Goal: Information Seeking & Learning: Learn about a topic

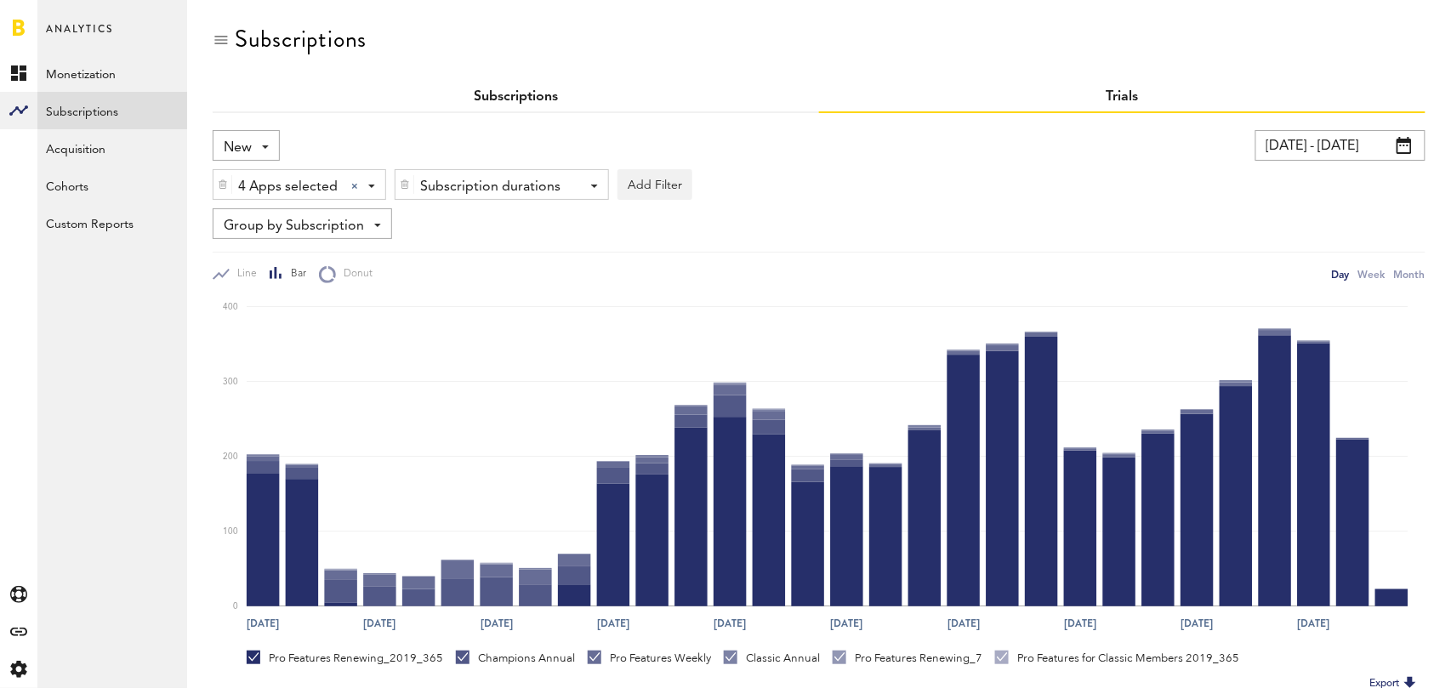
click at [518, 95] on link "Subscriptions" at bounding box center [516, 97] width 84 height 14
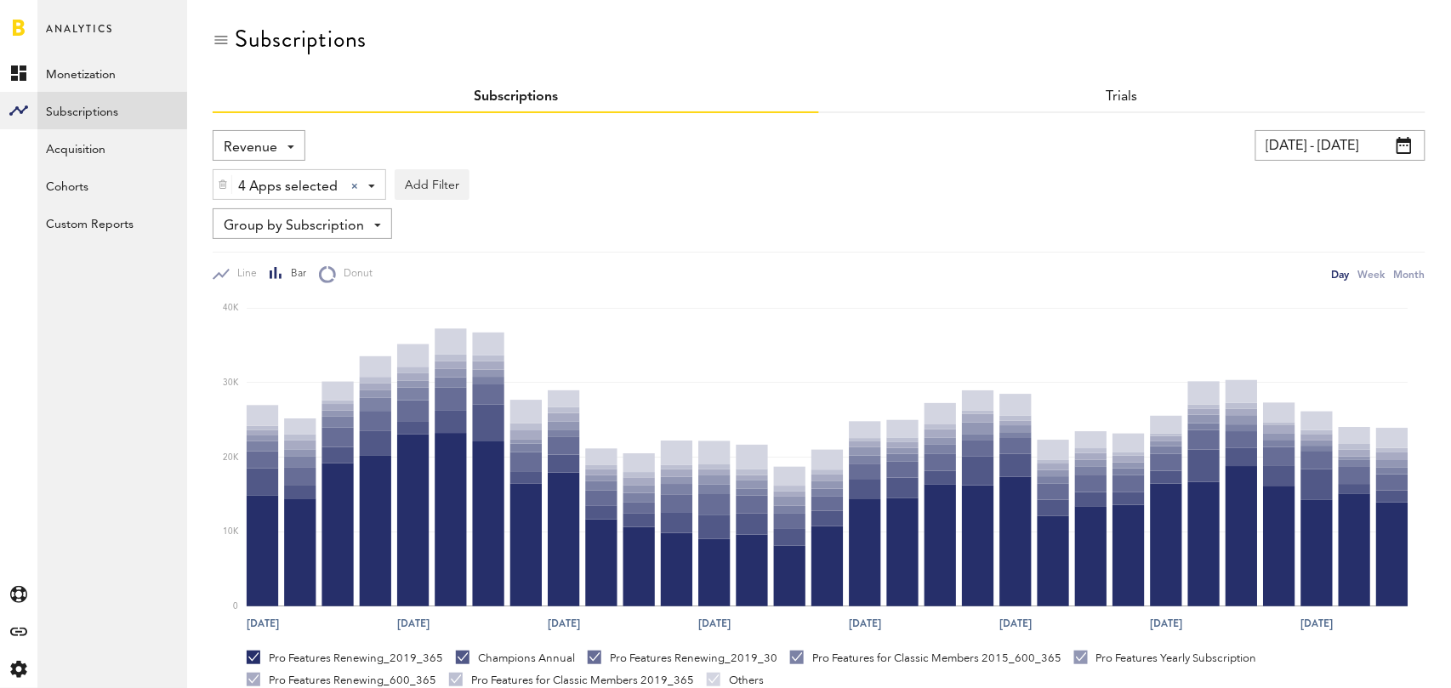
click at [296, 156] on div "Revenue Revenue MRR Actives Trial Status Billing Retries New Subscriptions Rene…" at bounding box center [259, 145] width 93 height 31
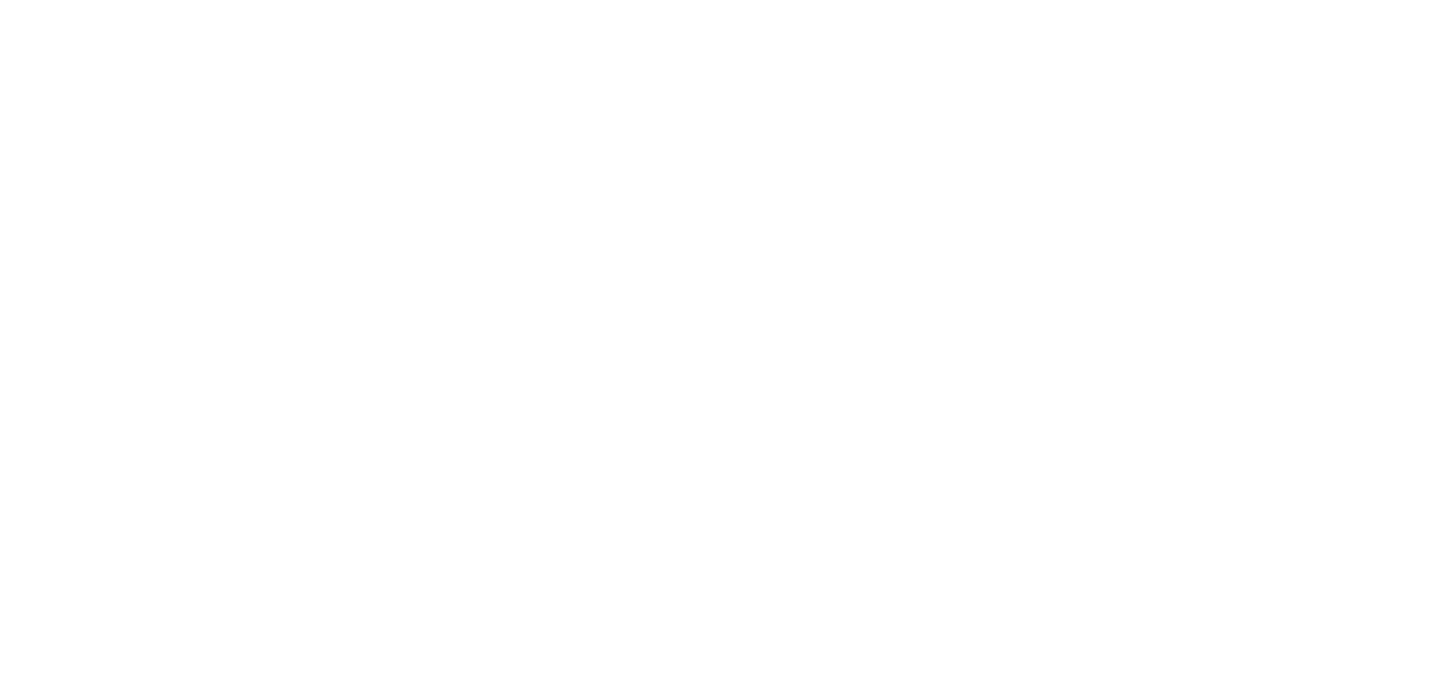
click at [300, 326] on div at bounding box center [725, 344] width 1451 height 688
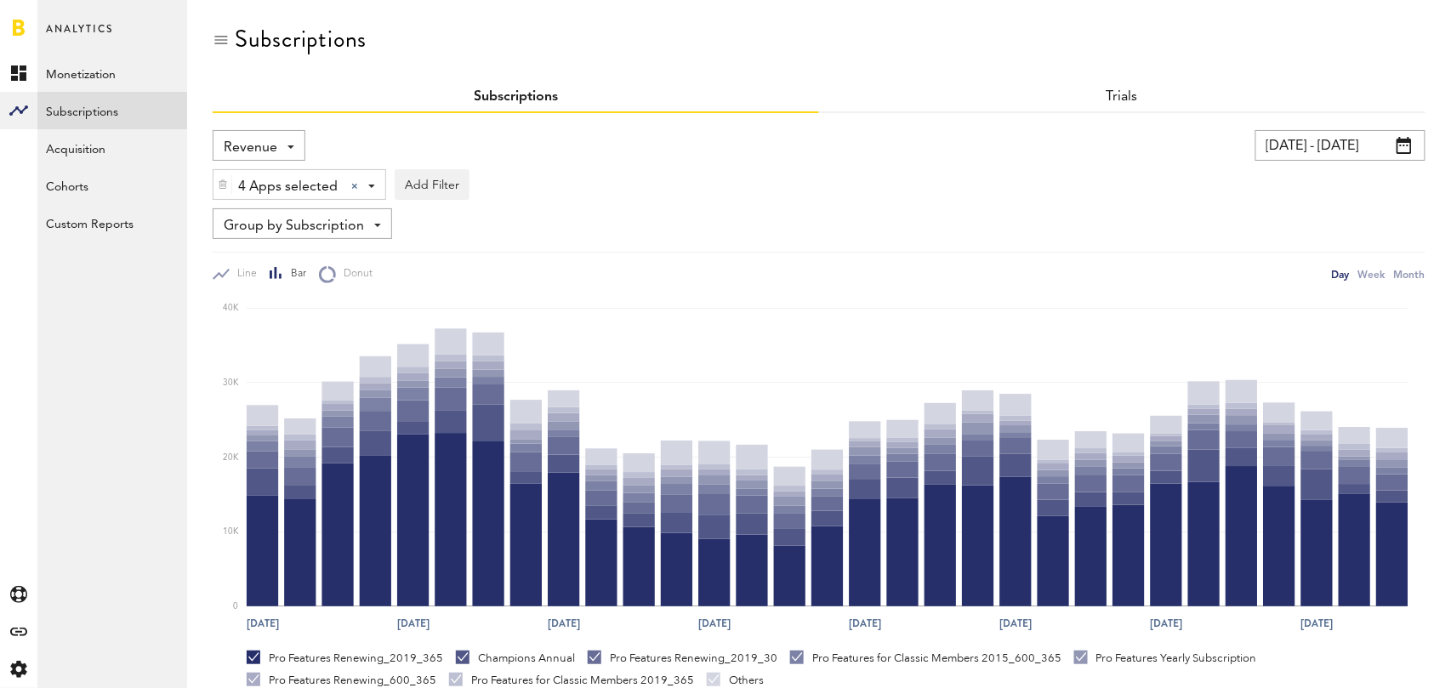
click at [276, 138] on div "Revenue Revenue MRR Actives Trial Status Billing Retries New Subscriptions Rene…" at bounding box center [259, 145] width 93 height 31
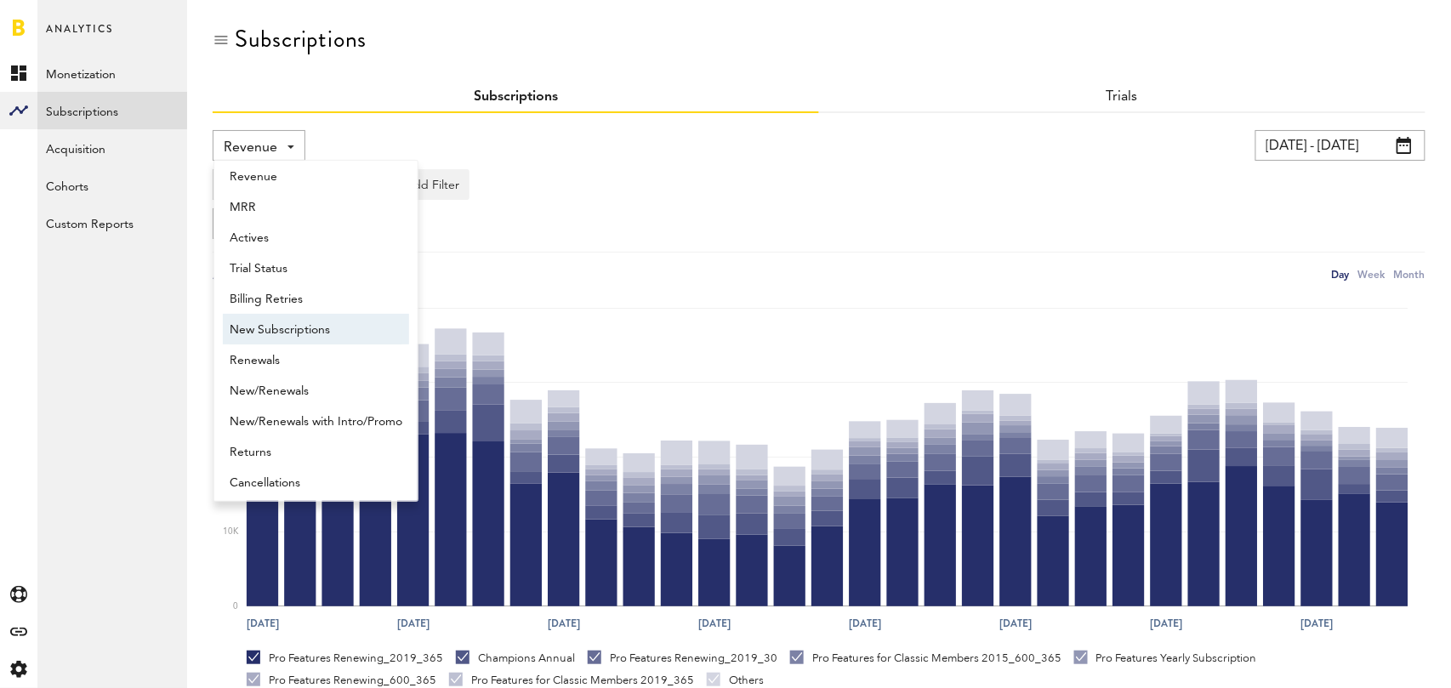
click at [305, 323] on span "New Subscriptions" at bounding box center [316, 330] width 173 height 29
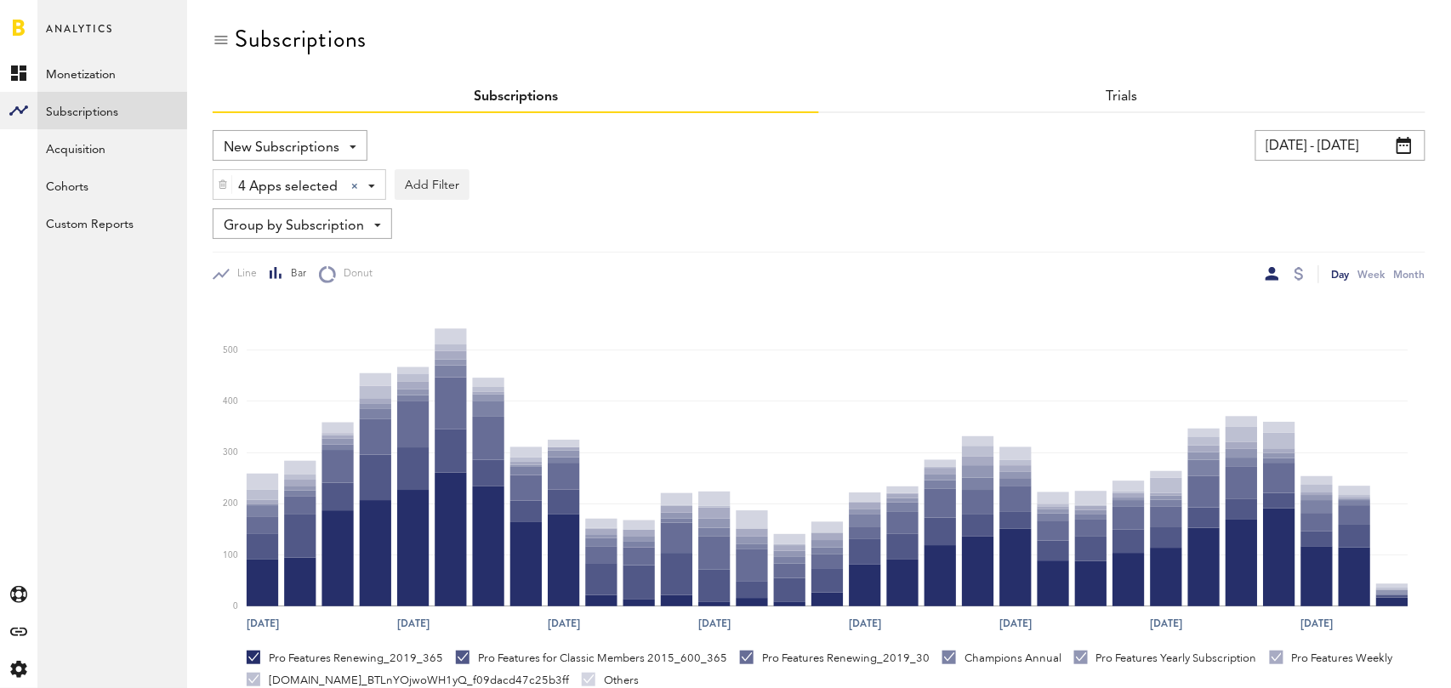
click at [1406, 141] on span at bounding box center [1404, 145] width 15 height 17
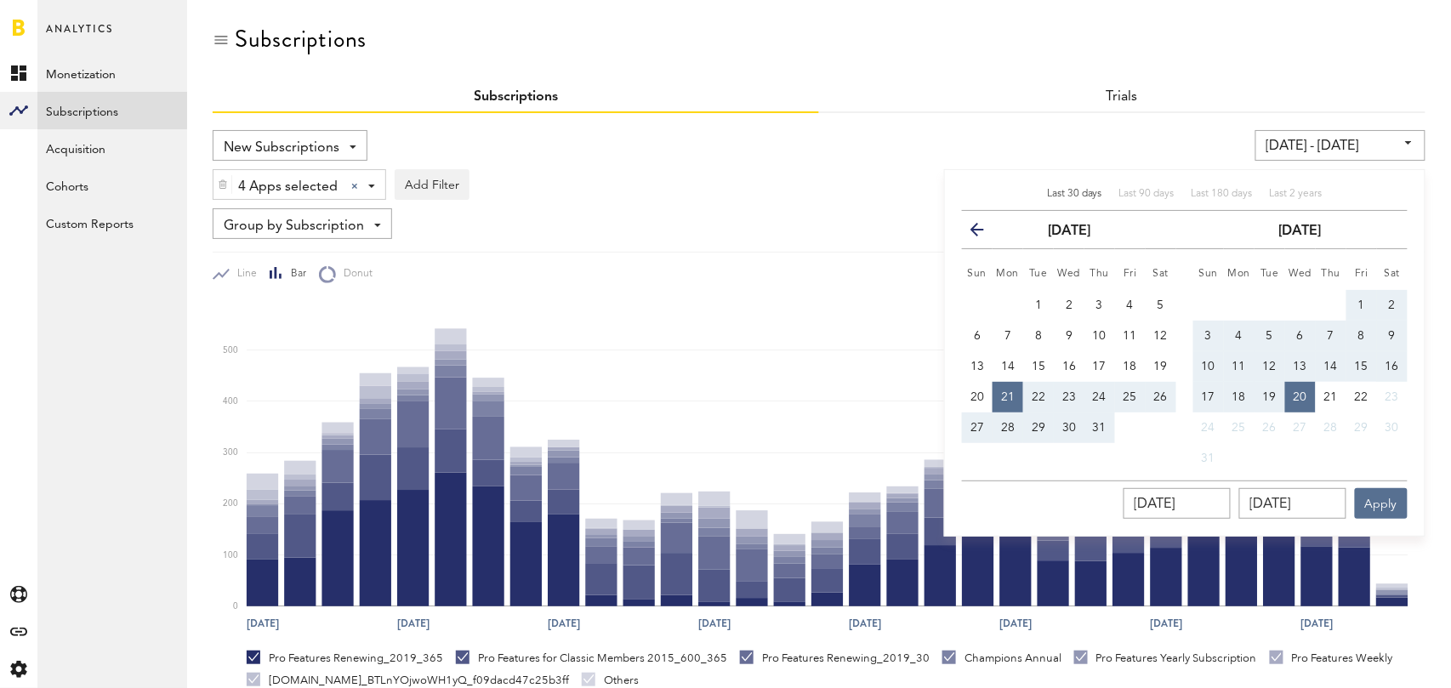
click at [1083, 194] on span "Last 30 days" at bounding box center [1074, 194] width 55 height 10
type input "[DATE] - [DATE]"
type input "[DATE]"
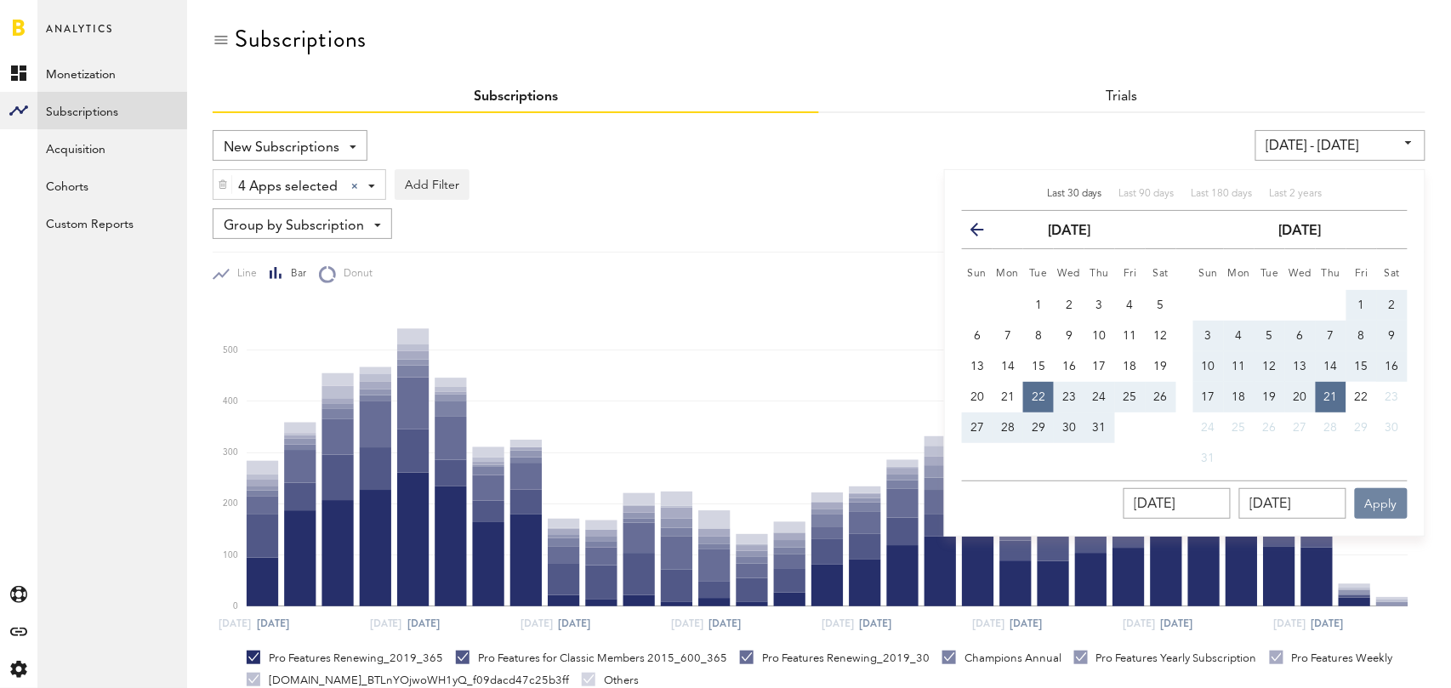
click at [1376, 500] on button "Apply" at bounding box center [1381, 503] width 53 height 31
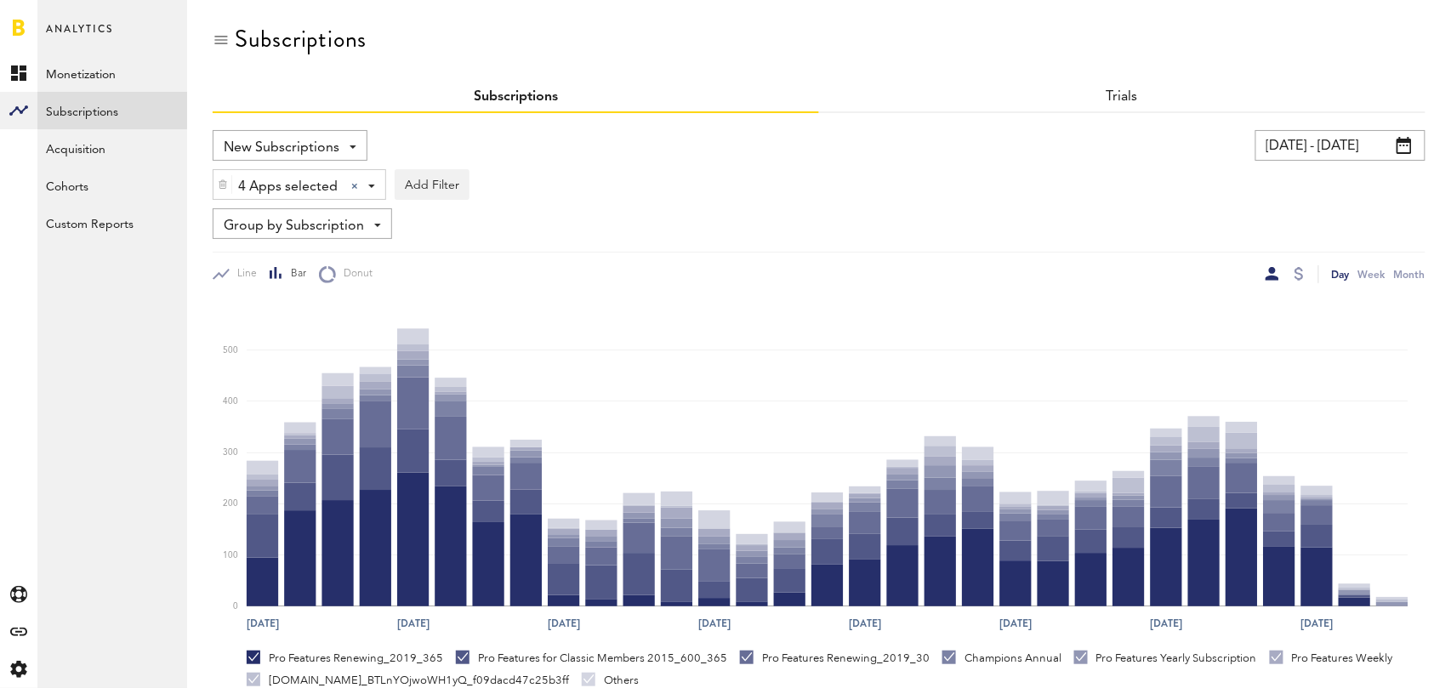
click at [327, 226] on span "Group by Subscription" at bounding box center [294, 226] width 140 height 29
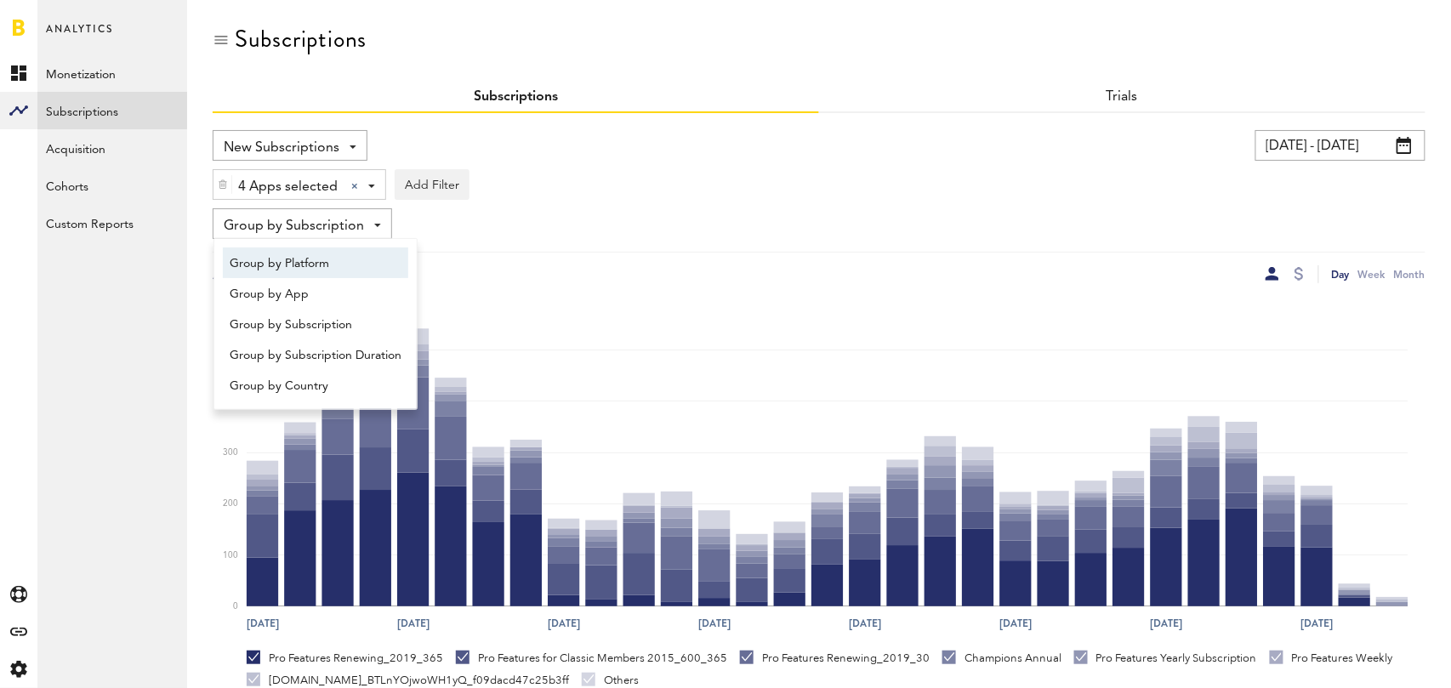
click at [326, 259] on span "Group by Platform" at bounding box center [316, 263] width 172 height 29
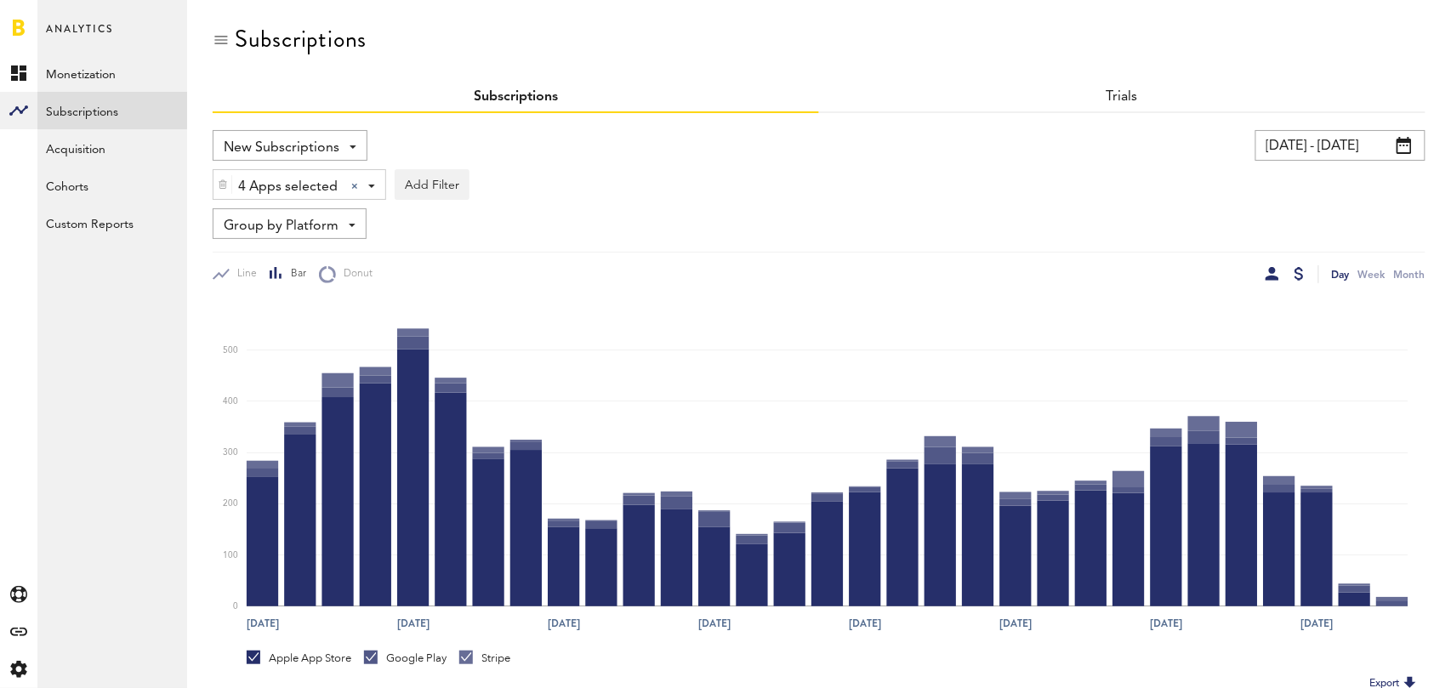
click at [1299, 275] on div at bounding box center [1299, 274] width 9 height 14
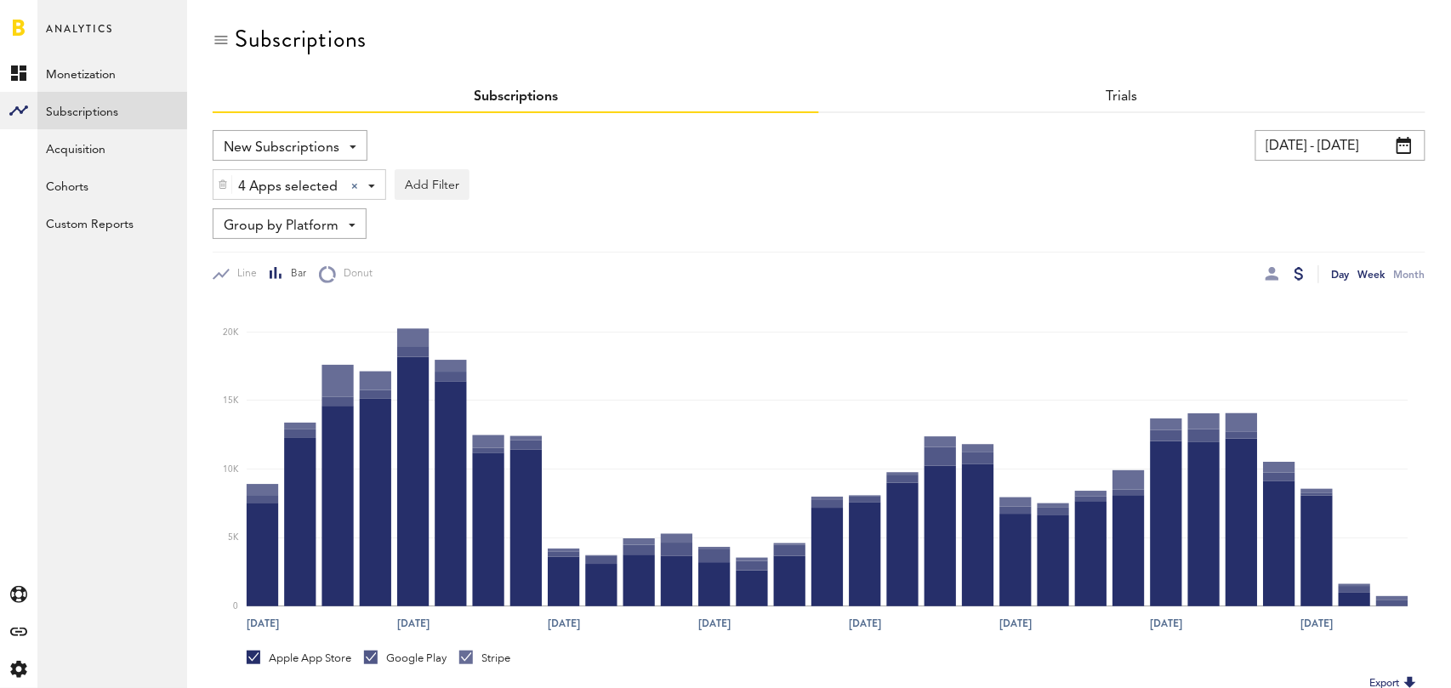
click at [1371, 275] on div "Week" at bounding box center [1372, 274] width 27 height 18
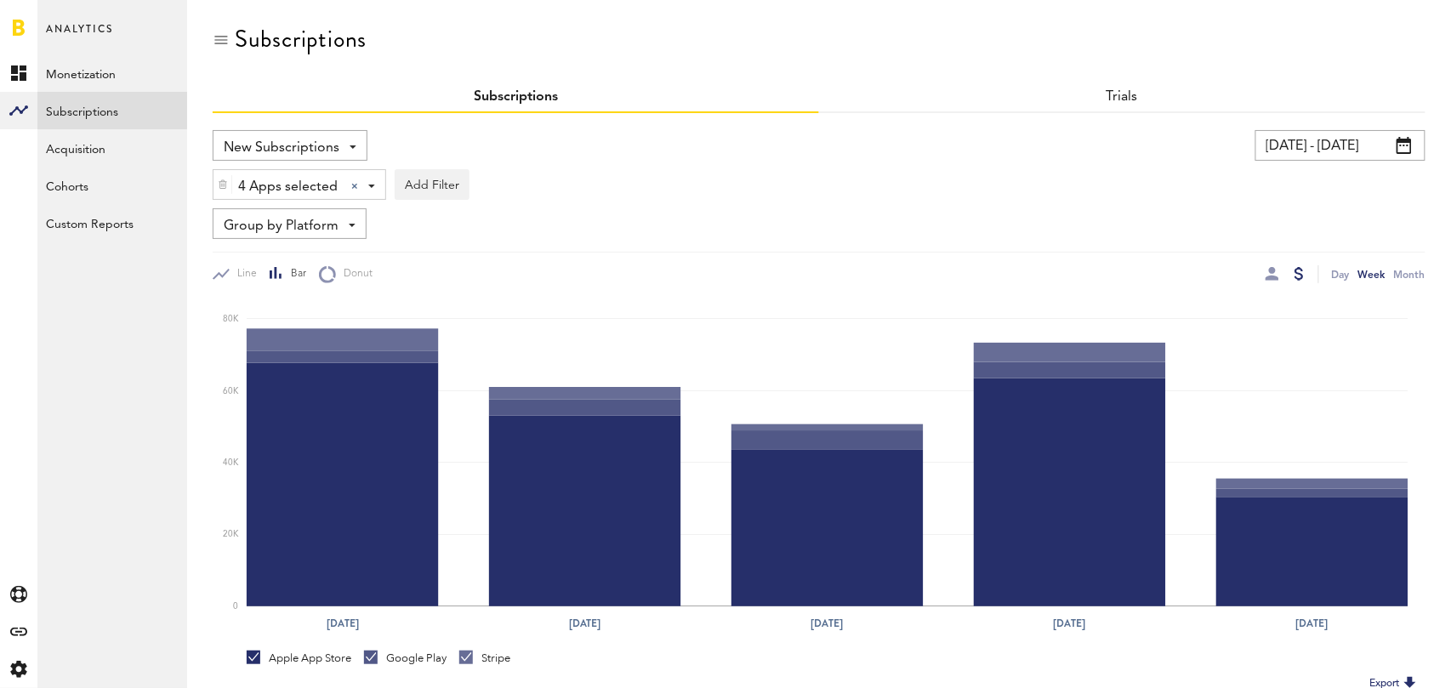
click at [326, 224] on span "Group by Platform" at bounding box center [281, 226] width 115 height 29
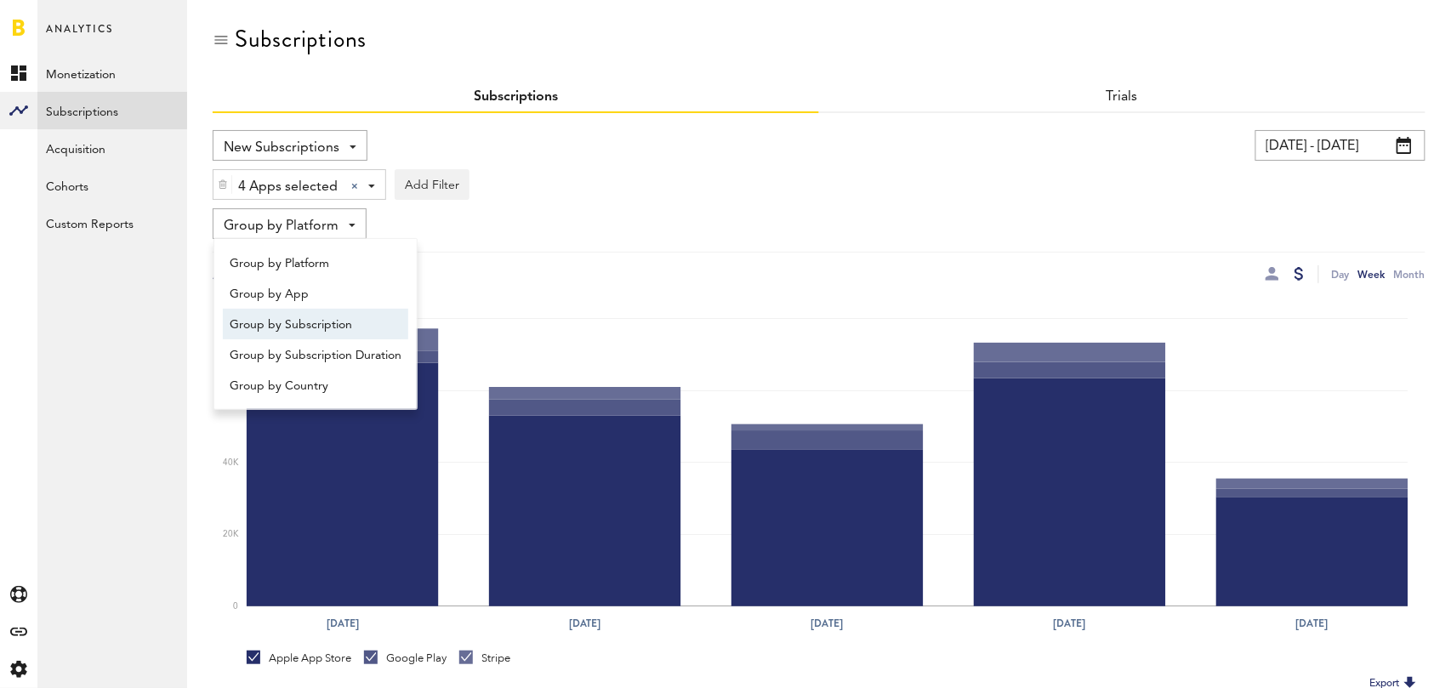
click at [326, 316] on span "Group by Subscription" at bounding box center [316, 324] width 172 height 29
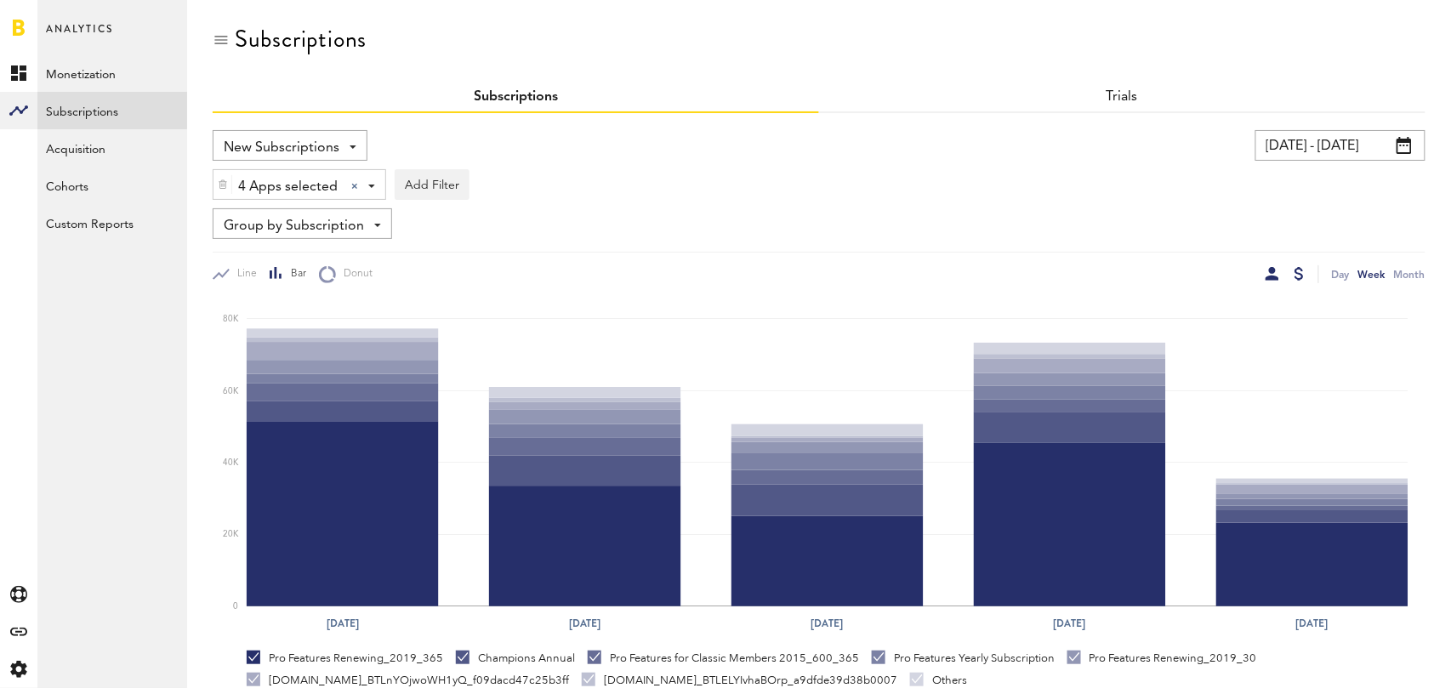
click at [1278, 275] on div at bounding box center [1273, 274] width 14 height 14
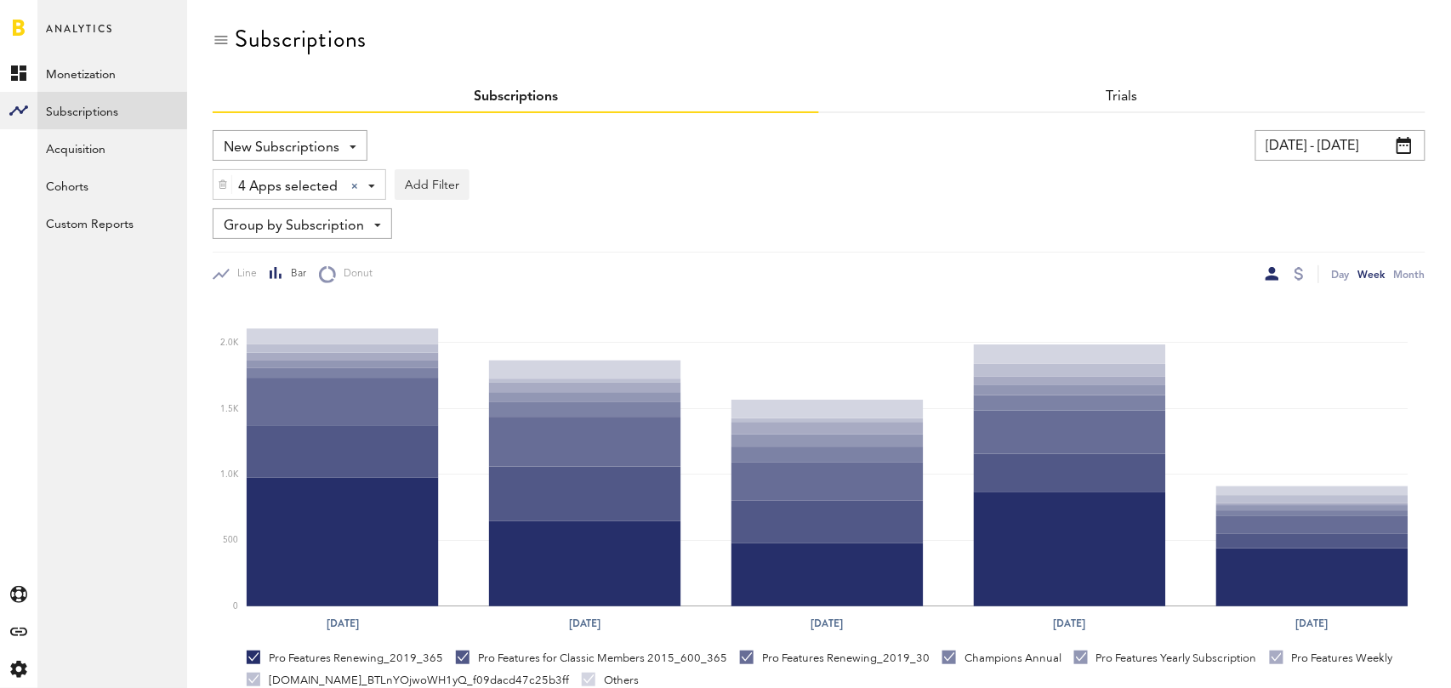
click at [297, 140] on span "New Subscriptions" at bounding box center [282, 148] width 116 height 29
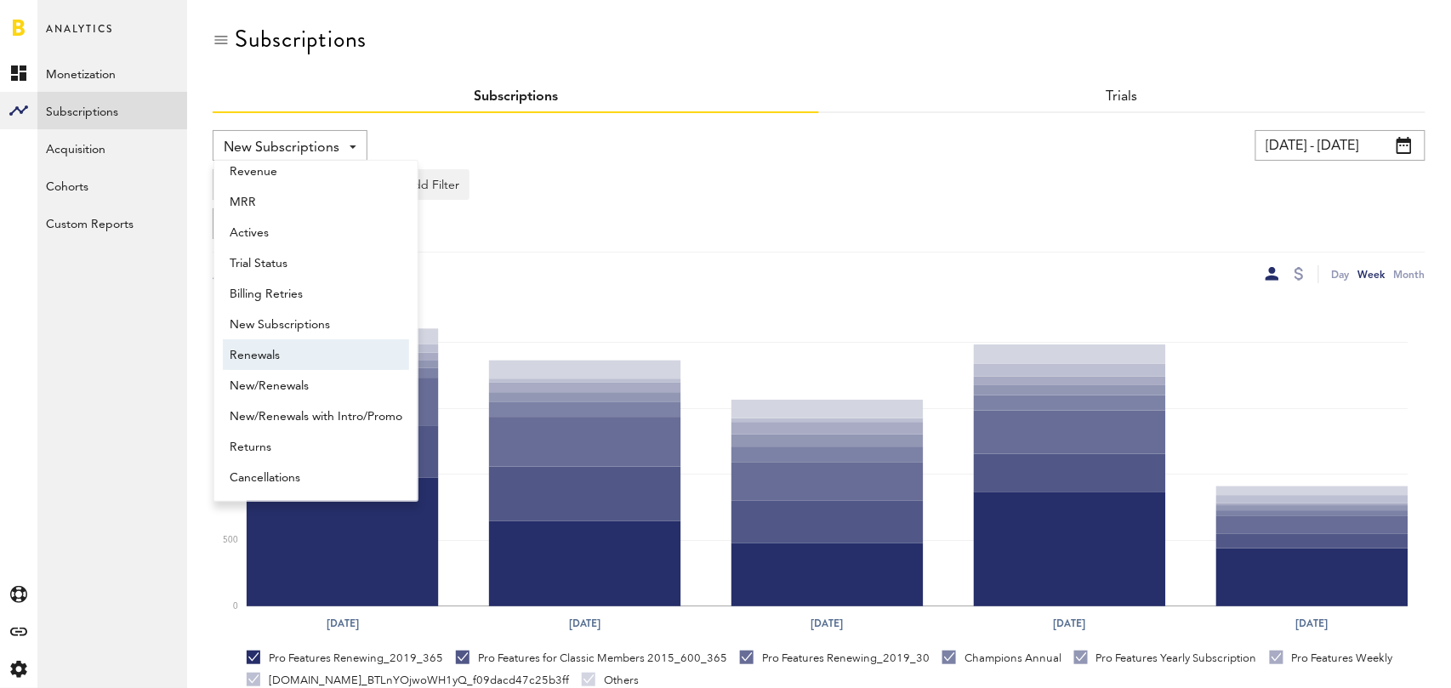
click at [277, 355] on span "Renewals" at bounding box center [316, 355] width 173 height 29
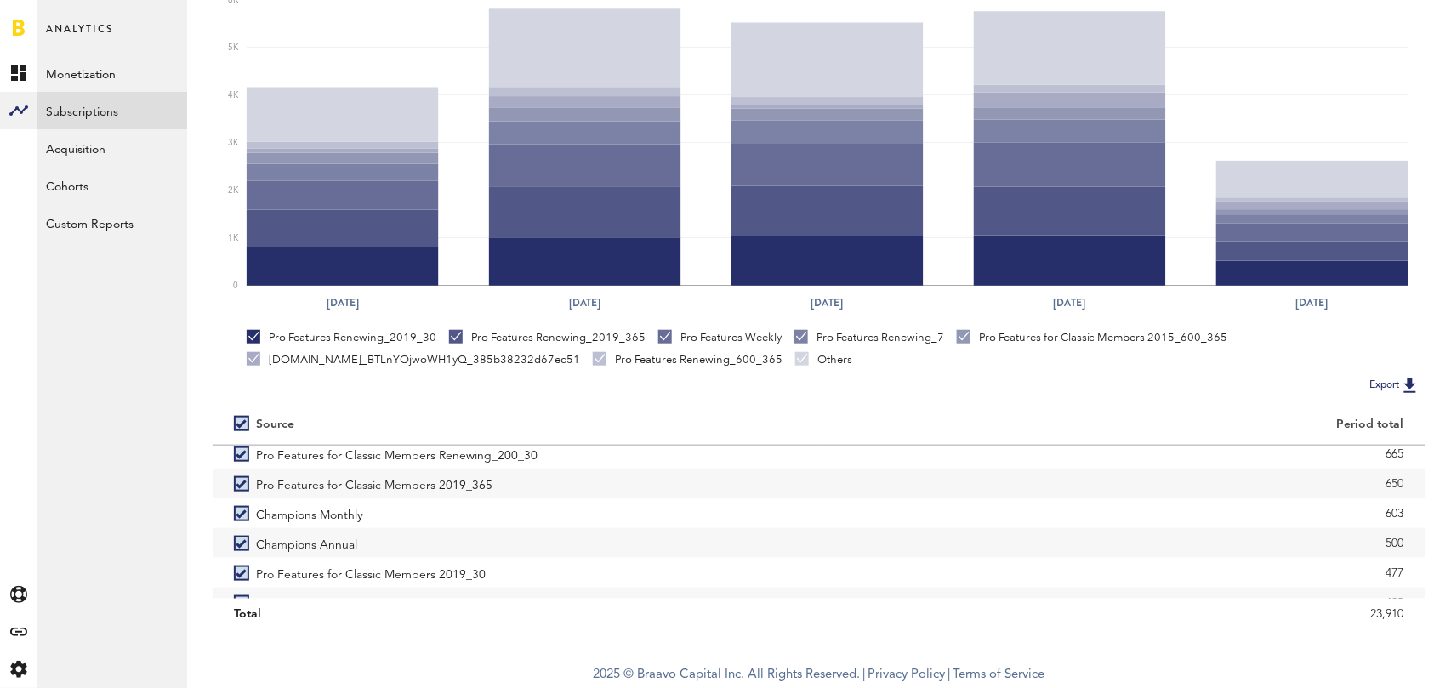
scroll to position [250, 0]
click at [635, 531] on label "Champions Annual" at bounding box center [516, 538] width 564 height 30
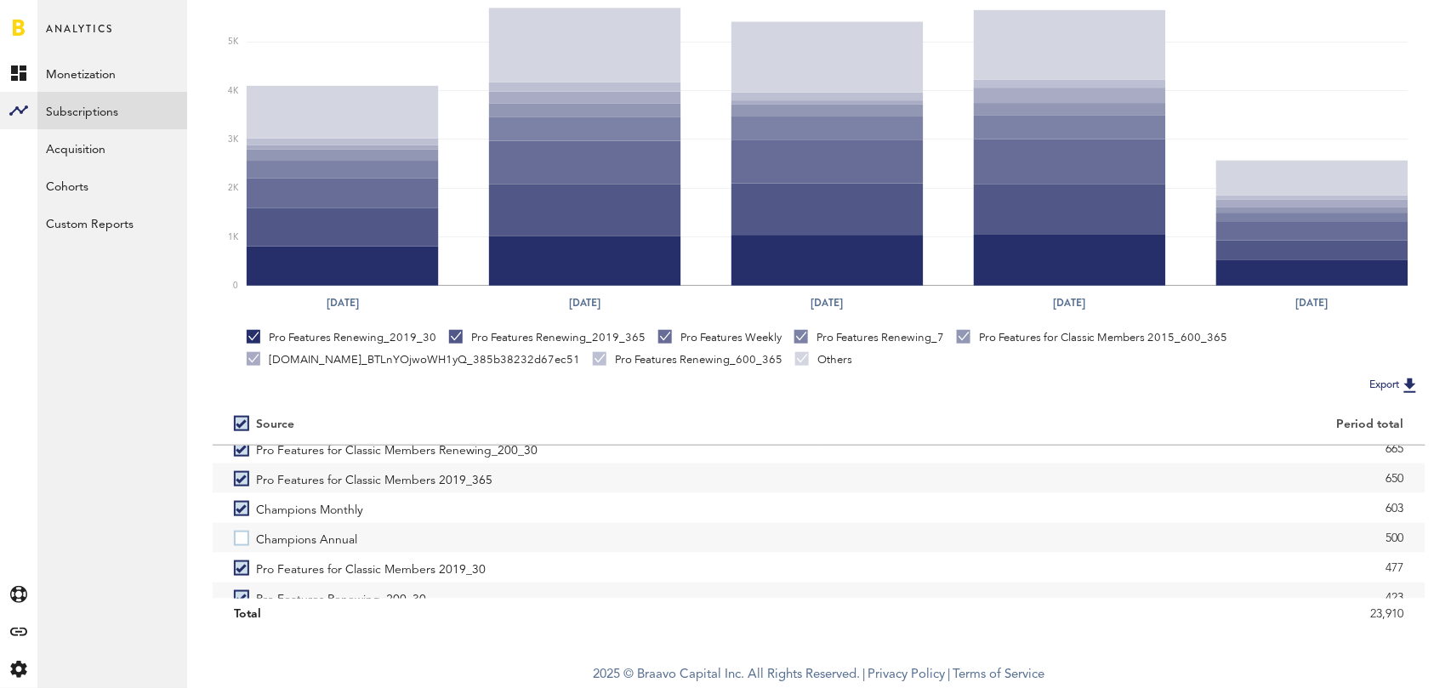
click at [635, 531] on label "Champions Annual" at bounding box center [516, 538] width 564 height 30
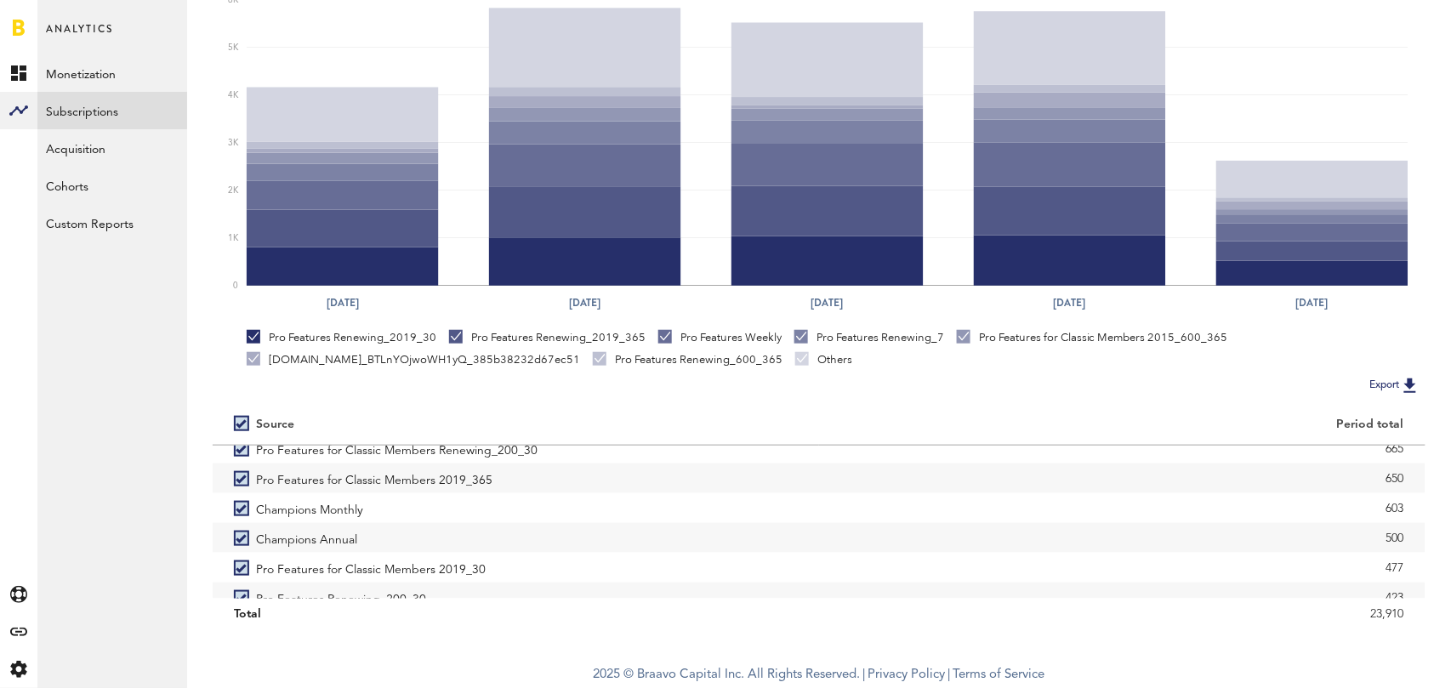
click at [239, 424] on label at bounding box center [245, 424] width 22 height 0
checkbox input "false"
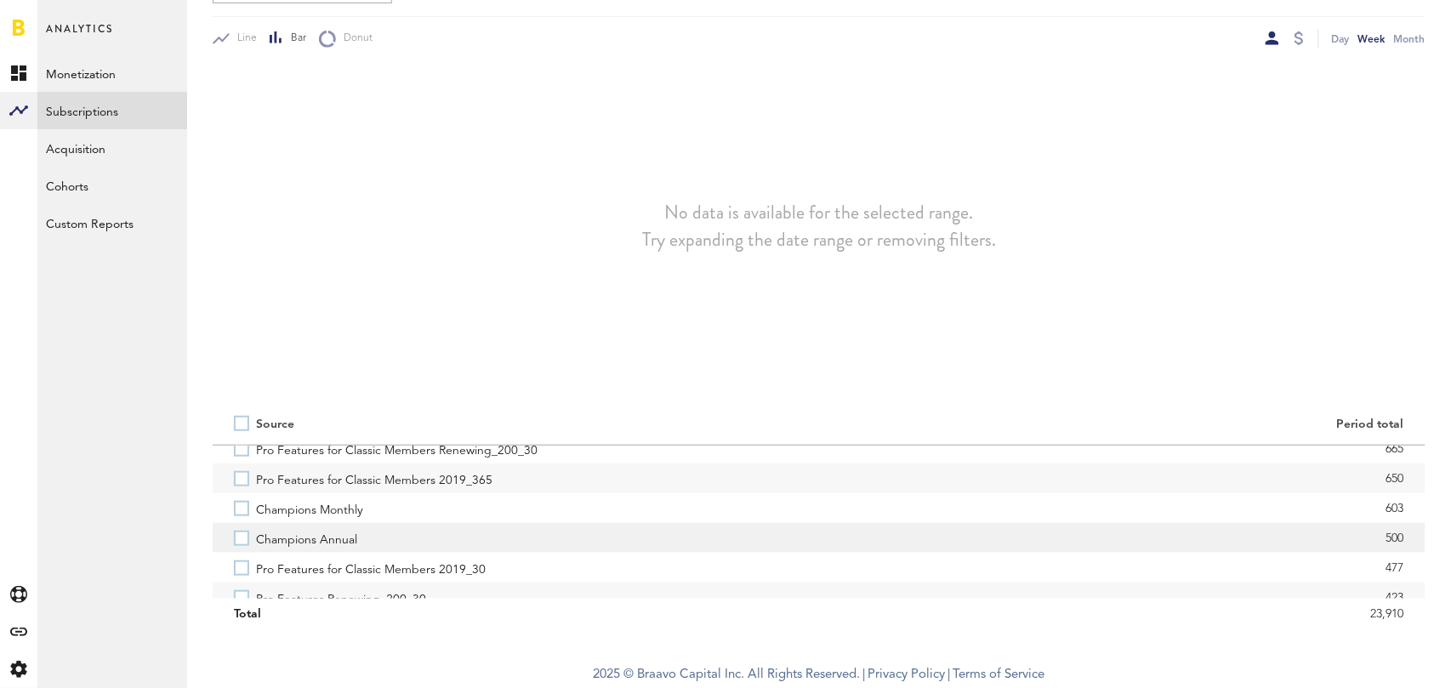
click at [287, 543] on span "Champions Annual" at bounding box center [306, 538] width 101 height 30
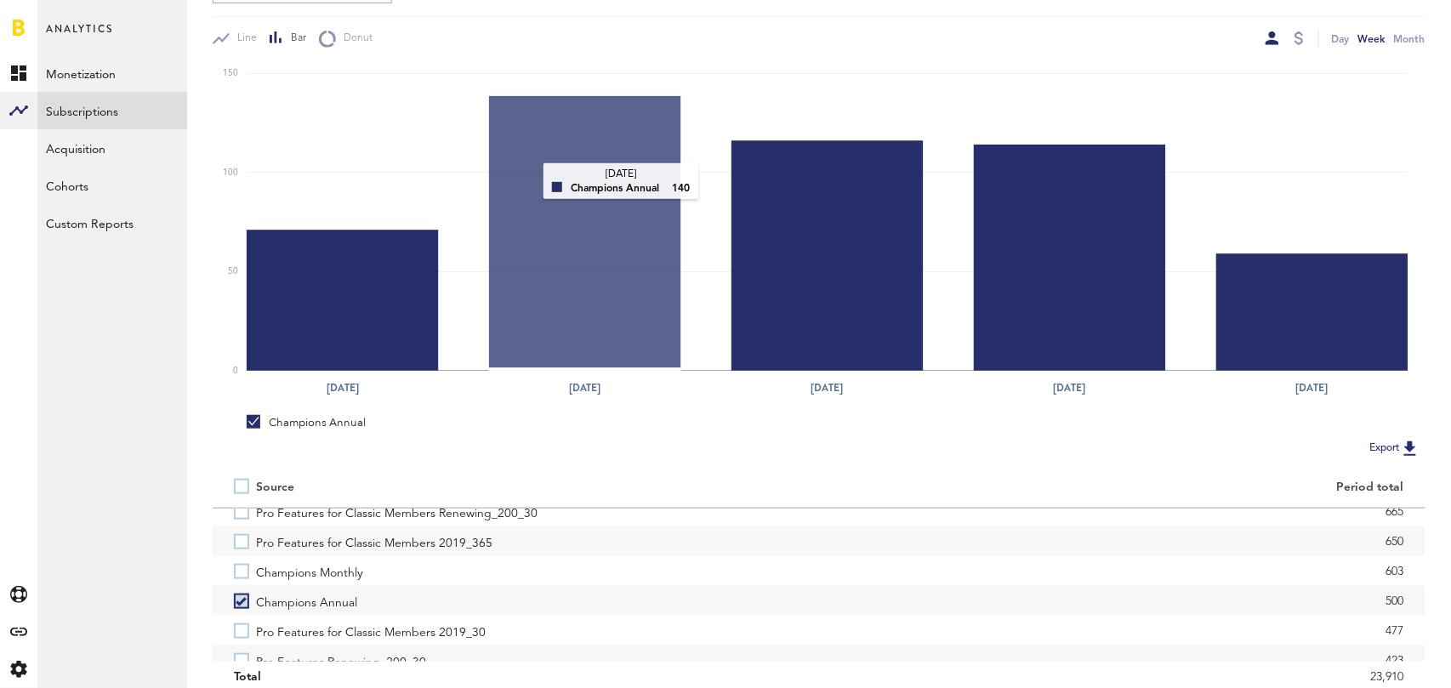
scroll to position [0, 0]
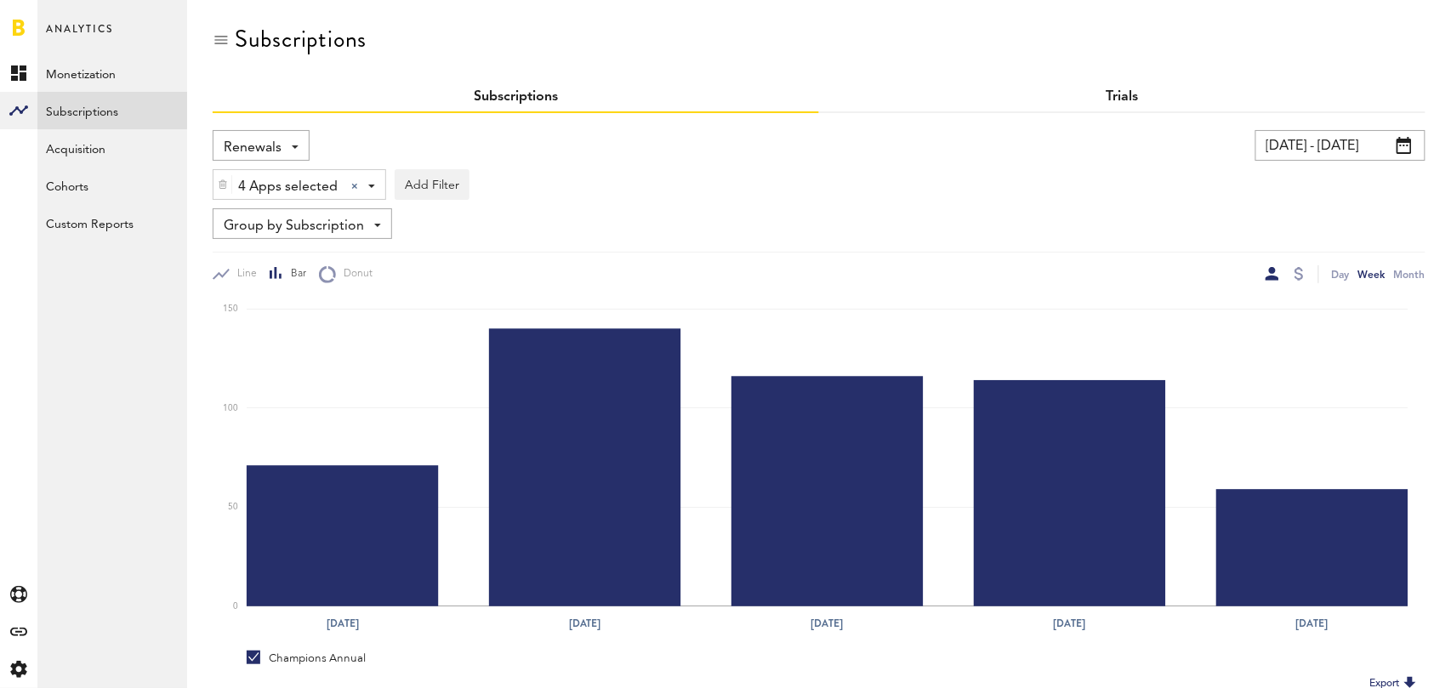
click at [1121, 100] on link "Trials" at bounding box center [1123, 97] width 32 height 14
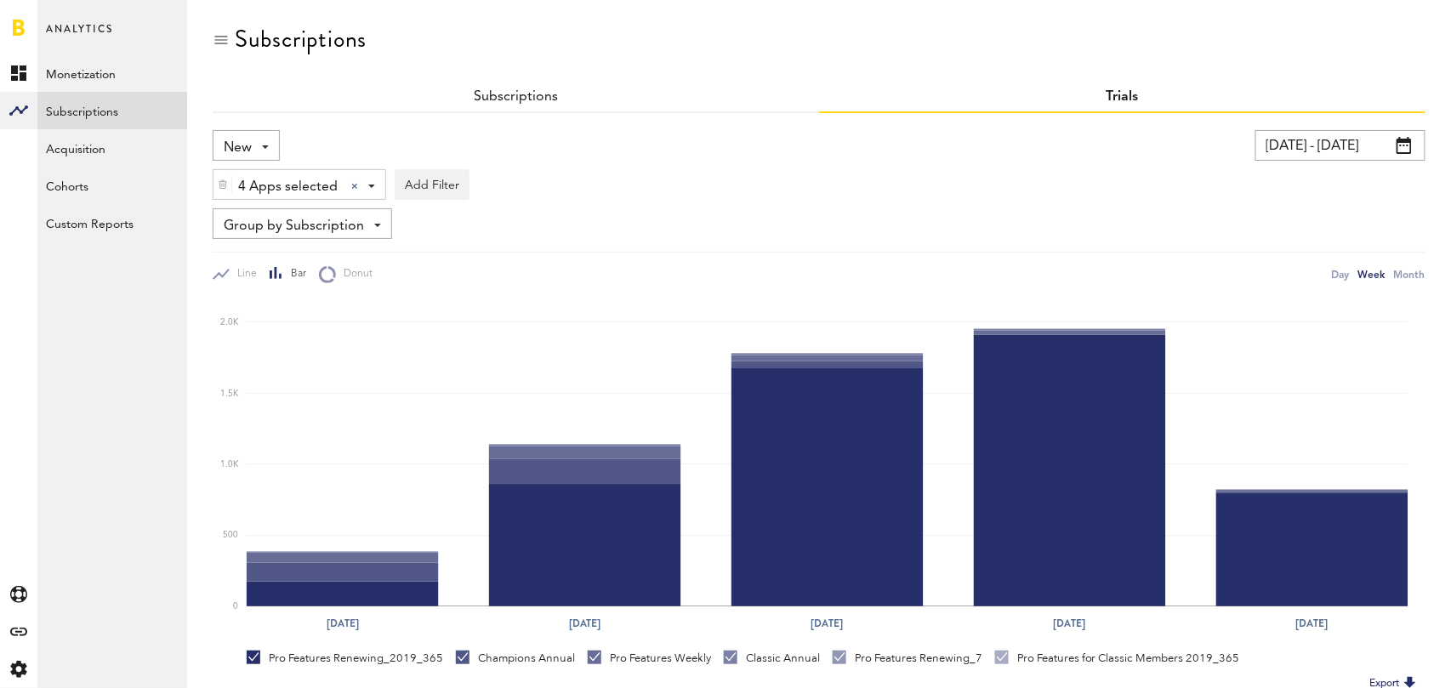
click at [262, 140] on div "New New Active Cancelled Conversion" at bounding box center [246, 145] width 67 height 31
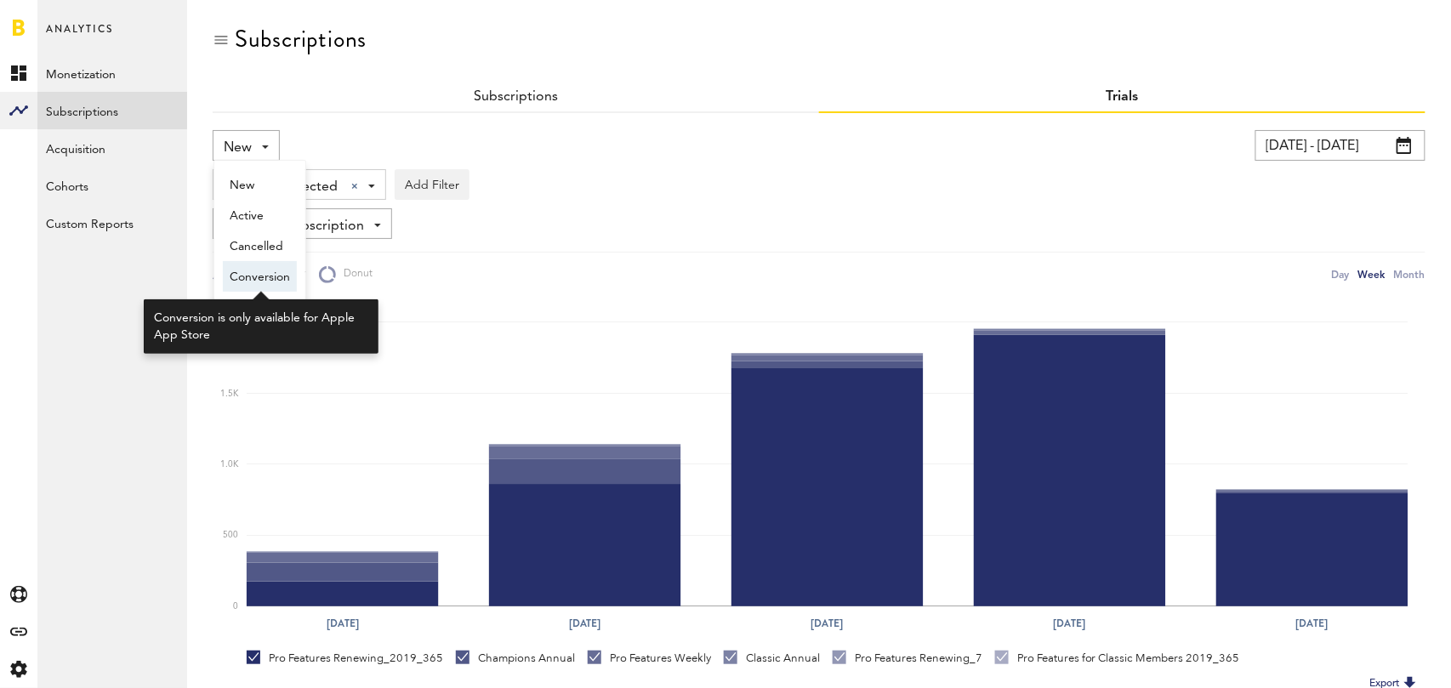
click at [259, 274] on span "Conversion" at bounding box center [260, 277] width 60 height 29
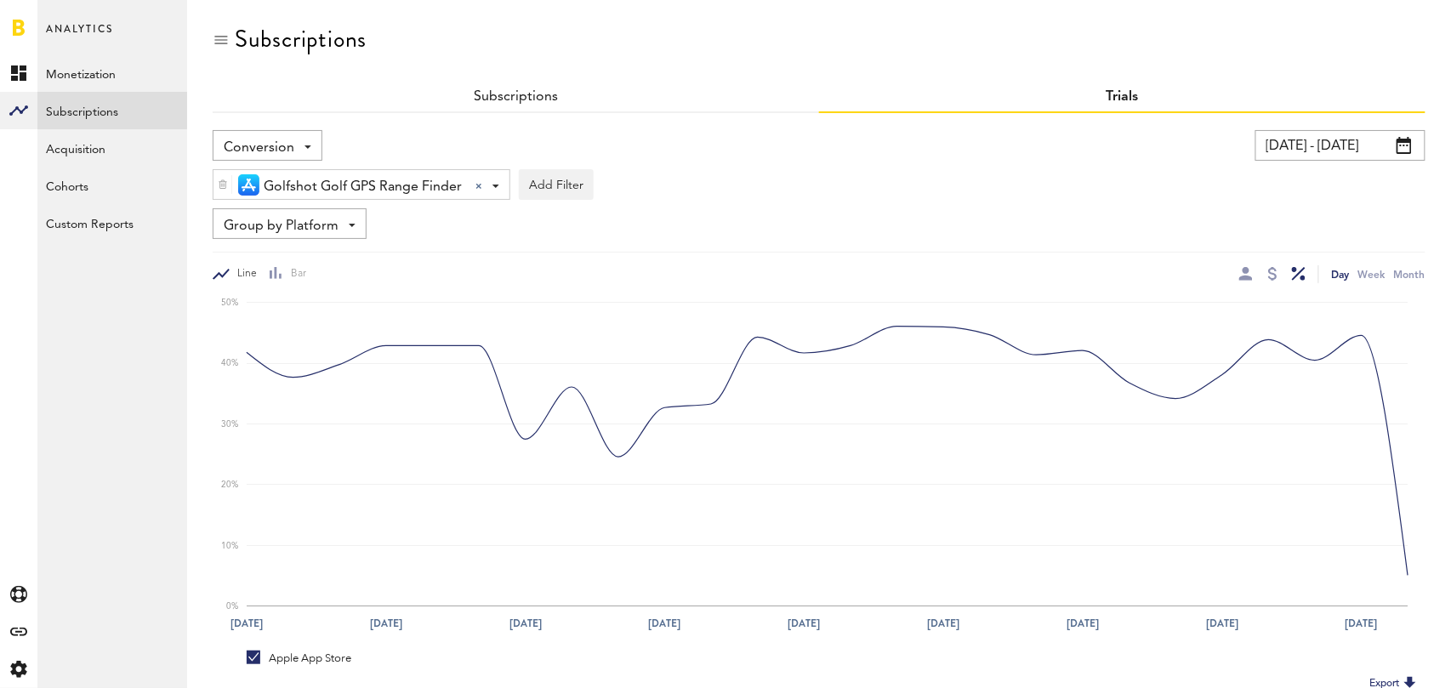
click at [1355, 150] on input "[DATE] - [DATE]" at bounding box center [1341, 145] width 170 height 31
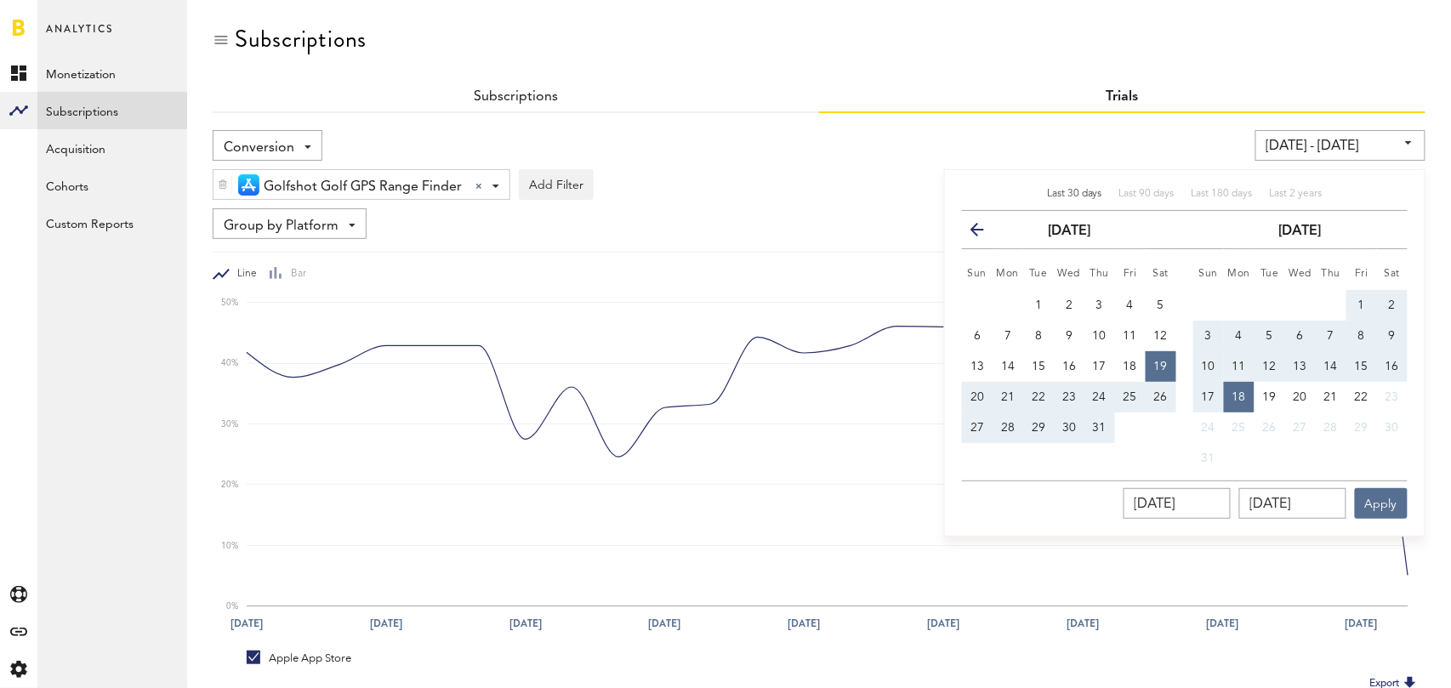
click at [1091, 195] on span "Last 30 days" at bounding box center [1074, 194] width 55 height 10
type input "[DATE] - [DATE]"
type input "[DATE]"
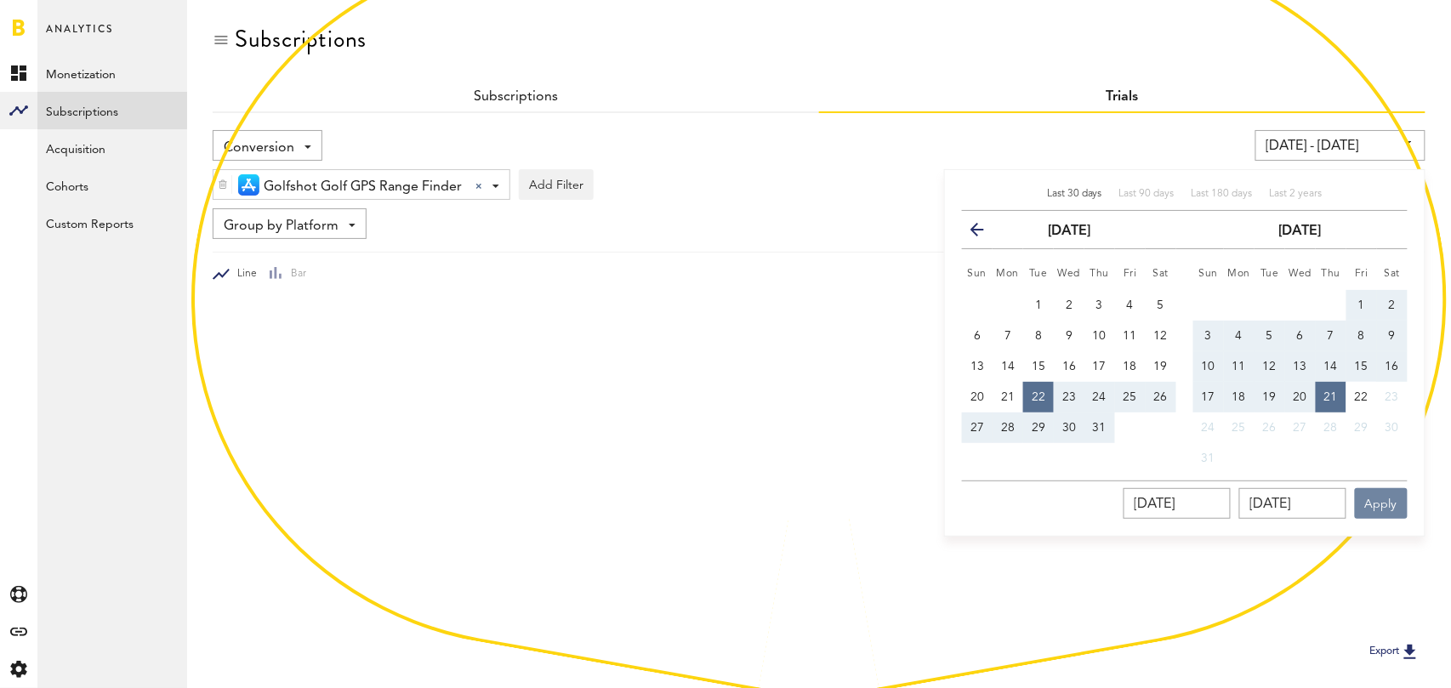
click at [1379, 510] on button "Apply" at bounding box center [1381, 503] width 53 height 31
